Goal: Information Seeking & Learning: Learn about a topic

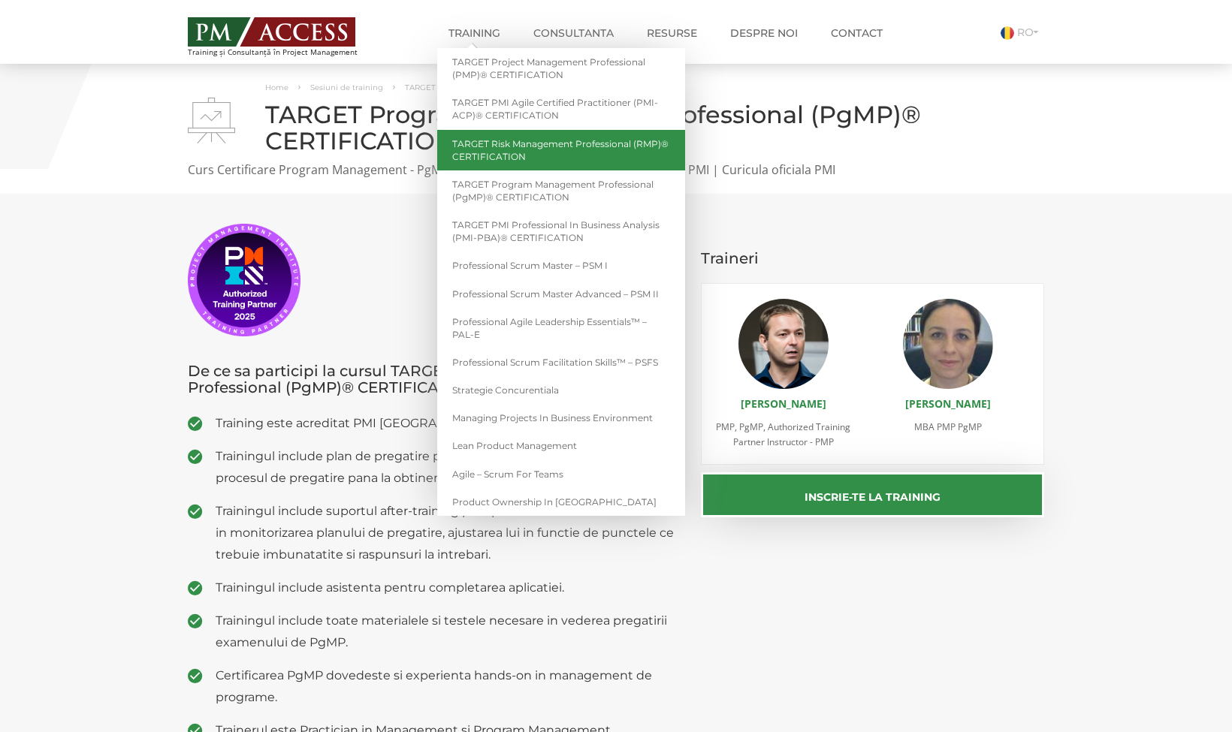
click at [479, 144] on link "TARGET Risk Management Professional (RMP)® CERTIFICATION" at bounding box center [561, 150] width 248 height 41
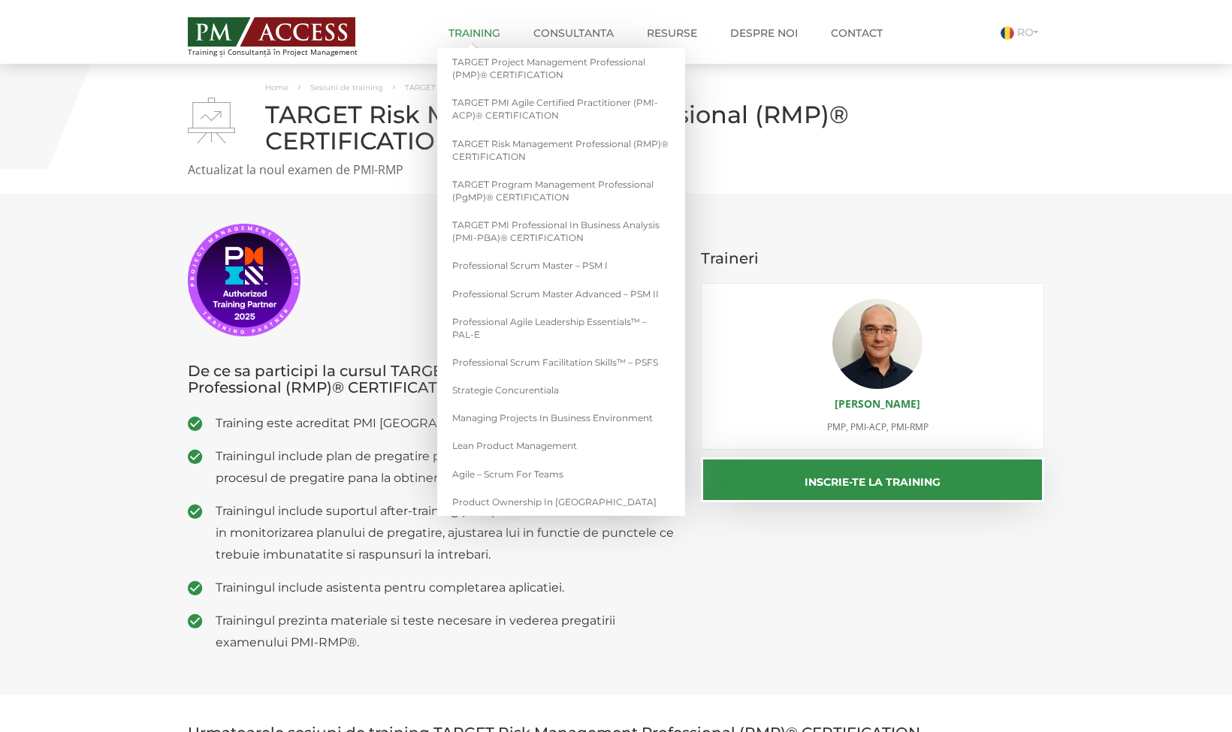
click at [471, 36] on link "Training" at bounding box center [474, 33] width 74 height 30
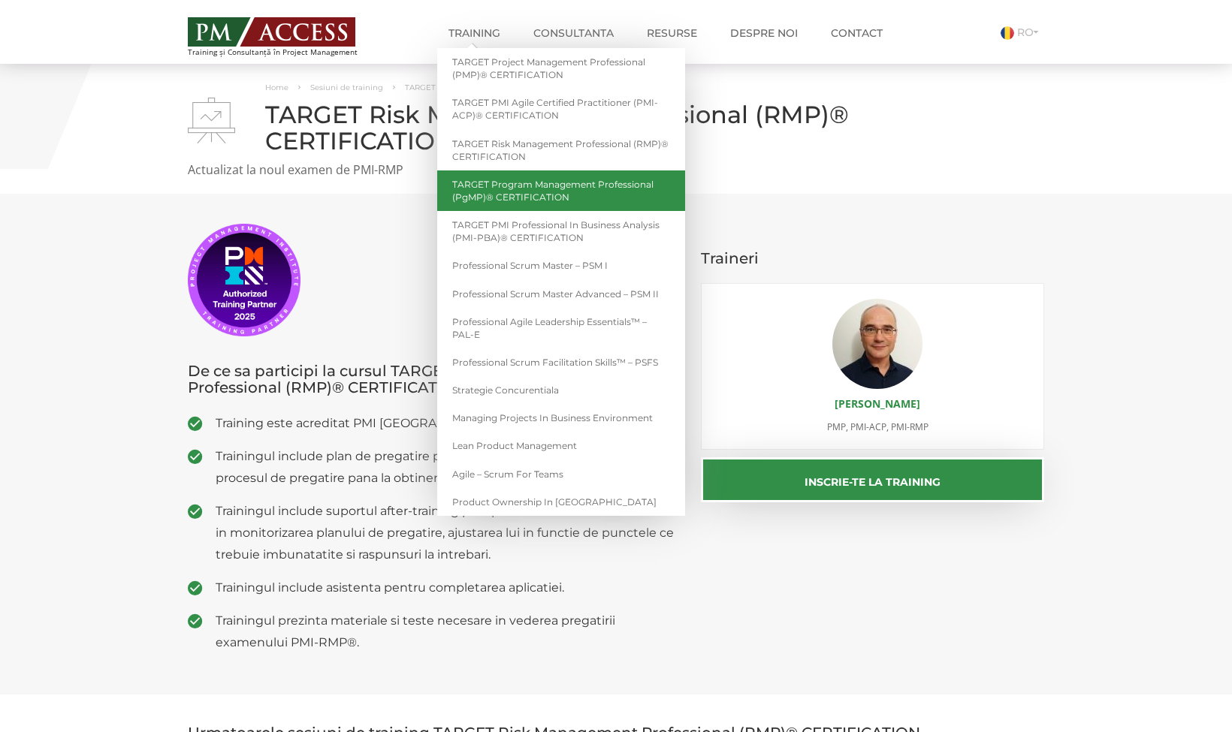
click at [479, 187] on link "TARGET Program Management Professional (PgMP)® CERTIFICATION" at bounding box center [561, 191] width 248 height 41
click at [515, 188] on link "TARGET Program Management Professional (PgMP)® CERTIFICATION" at bounding box center [561, 191] width 248 height 41
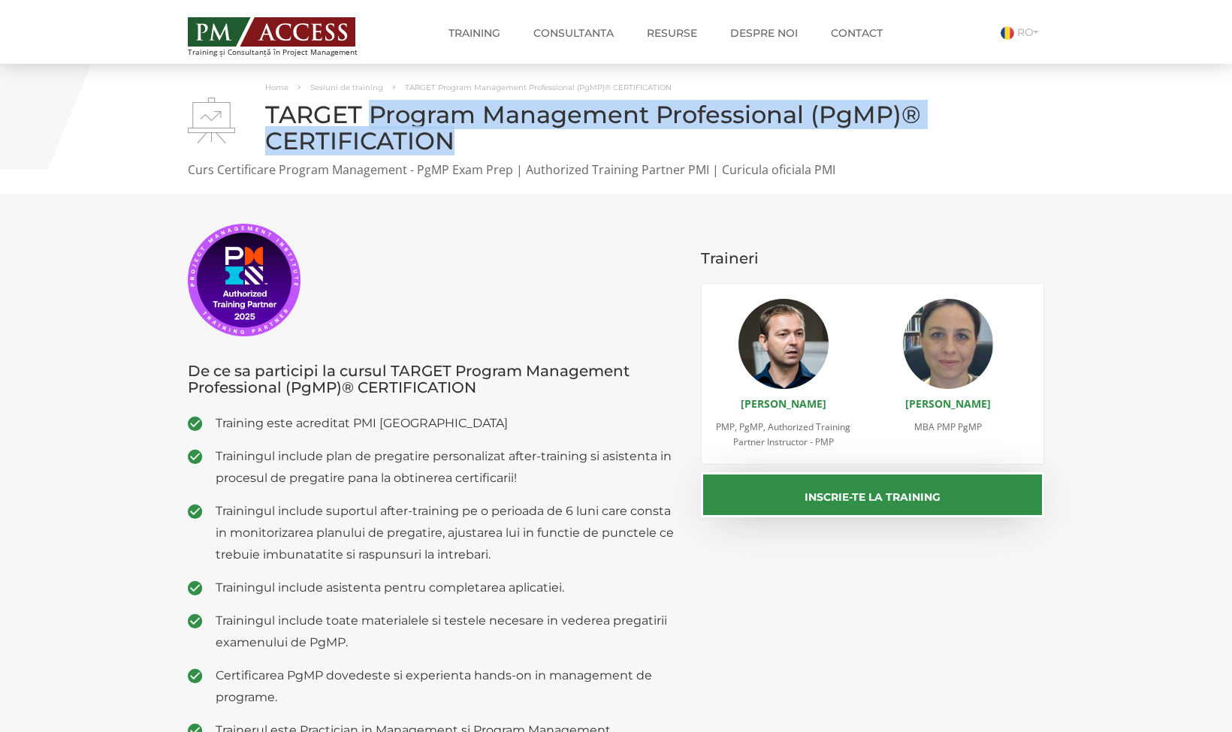
drag, startPoint x: 370, startPoint y: 113, endPoint x: 454, endPoint y: 140, distance: 88.6
click at [454, 140] on h1 "TARGET Program Management Professional (PgMP)® CERTIFICATION" at bounding box center [616, 127] width 856 height 53
copy h1 "Program Management Professional (PgMP)® CERTIFICATION"
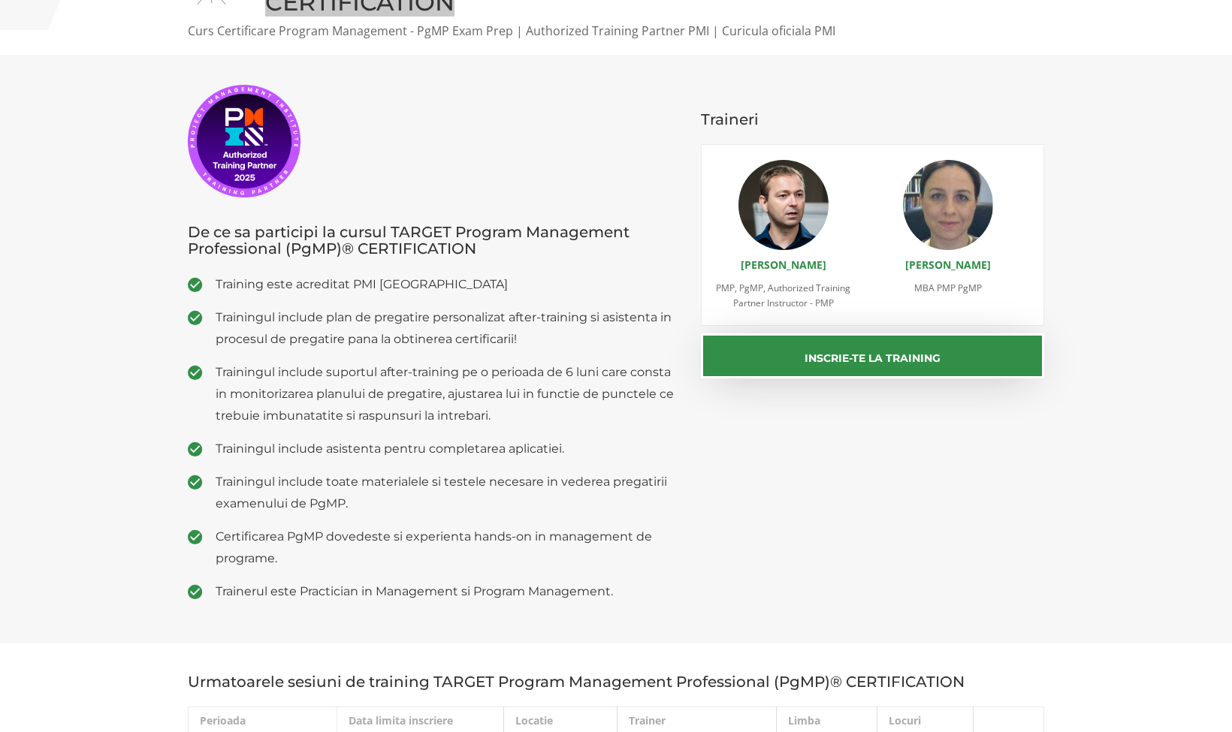
scroll to position [140, 0]
